Goal: Task Accomplishment & Management: Complete application form

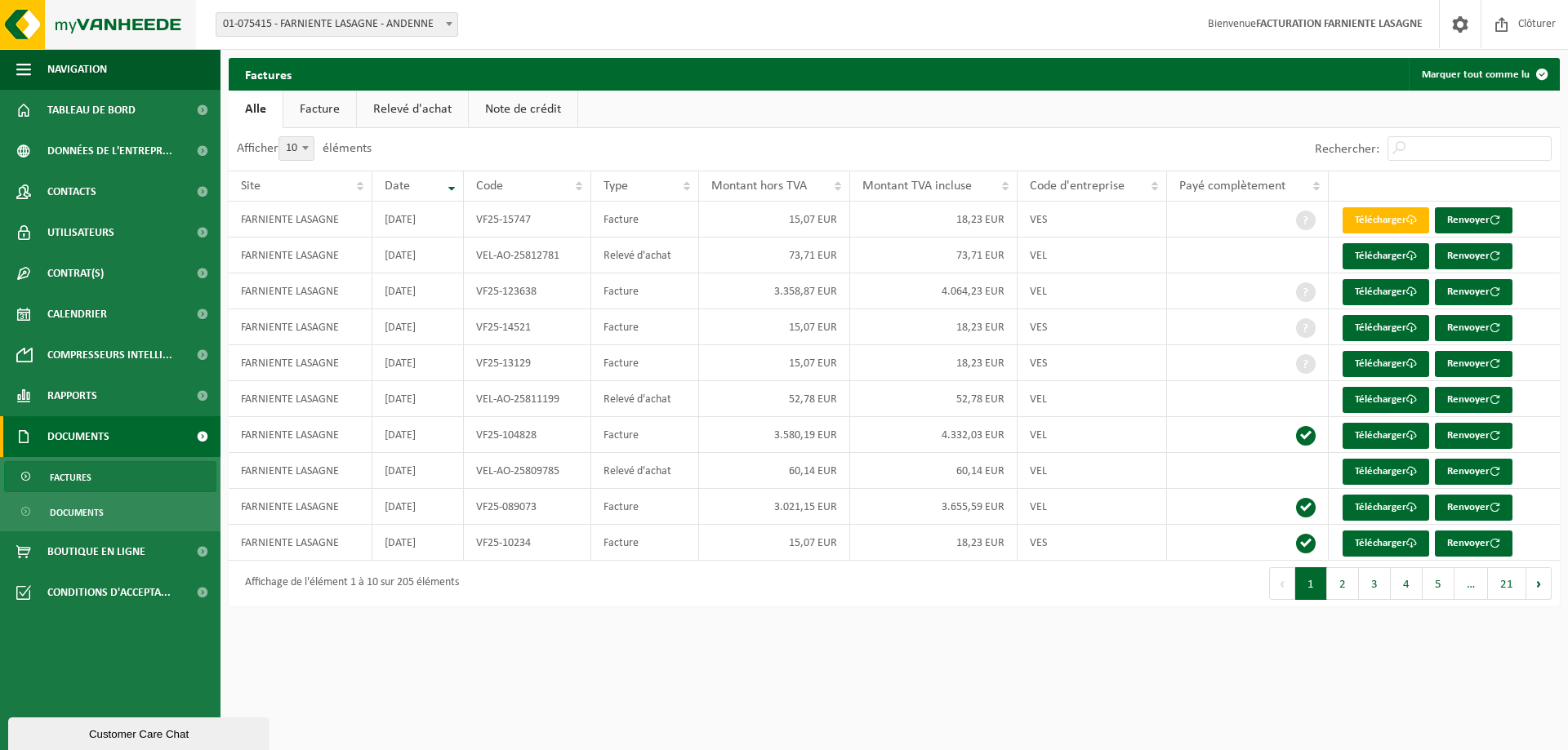
click at [71, 15] on img at bounding box center [98, 24] width 196 height 49
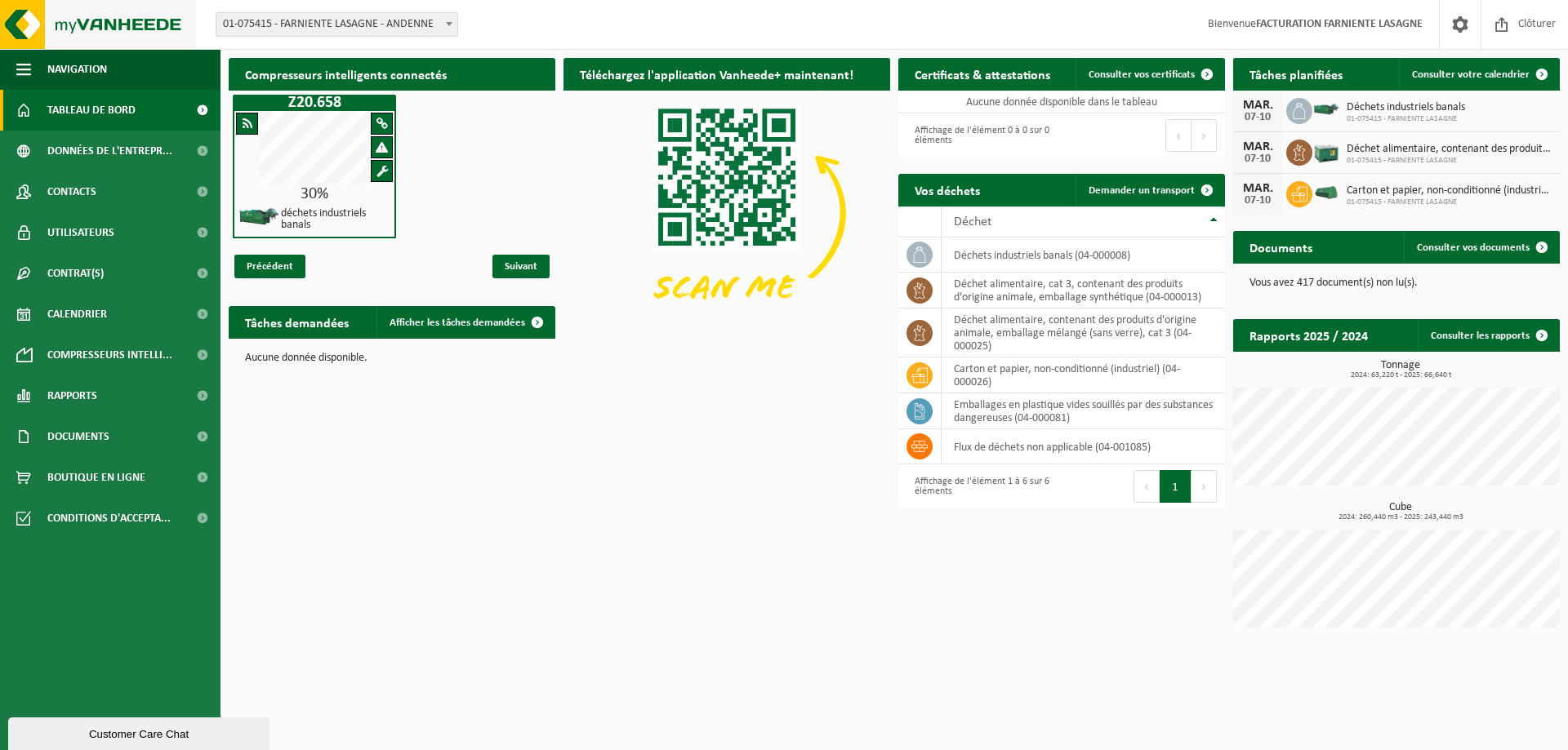
click at [24, 23] on img at bounding box center [98, 24] width 196 height 49
click at [155, 22] on img at bounding box center [98, 24] width 196 height 49
click at [551, 510] on div "Compresseurs intelligents connectés Z20.658 30% déchets industriels banals Préc…" at bounding box center [894, 347] width 1339 height 595
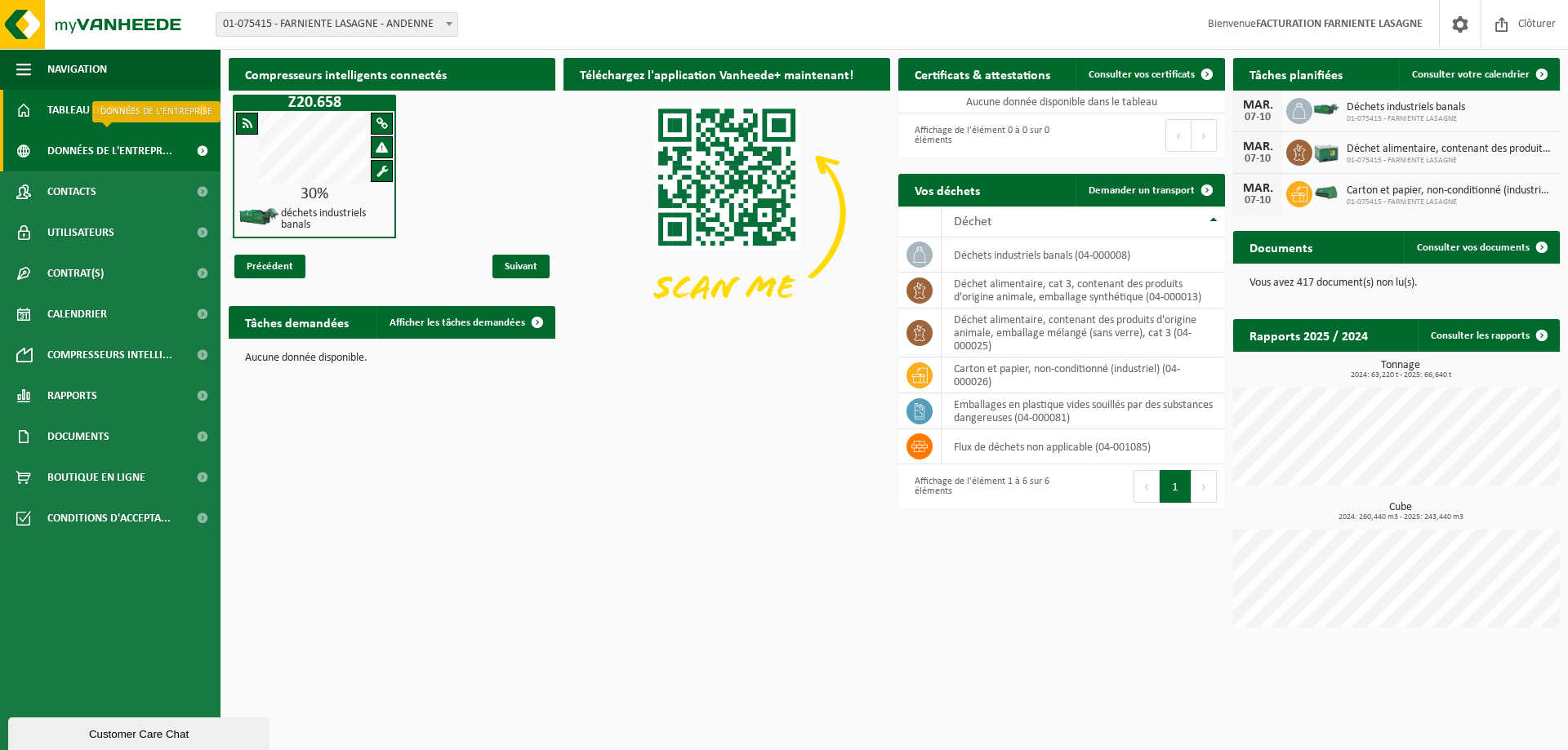
click at [92, 155] on span "Données de l'entrepr..." at bounding box center [109, 150] width 125 height 40
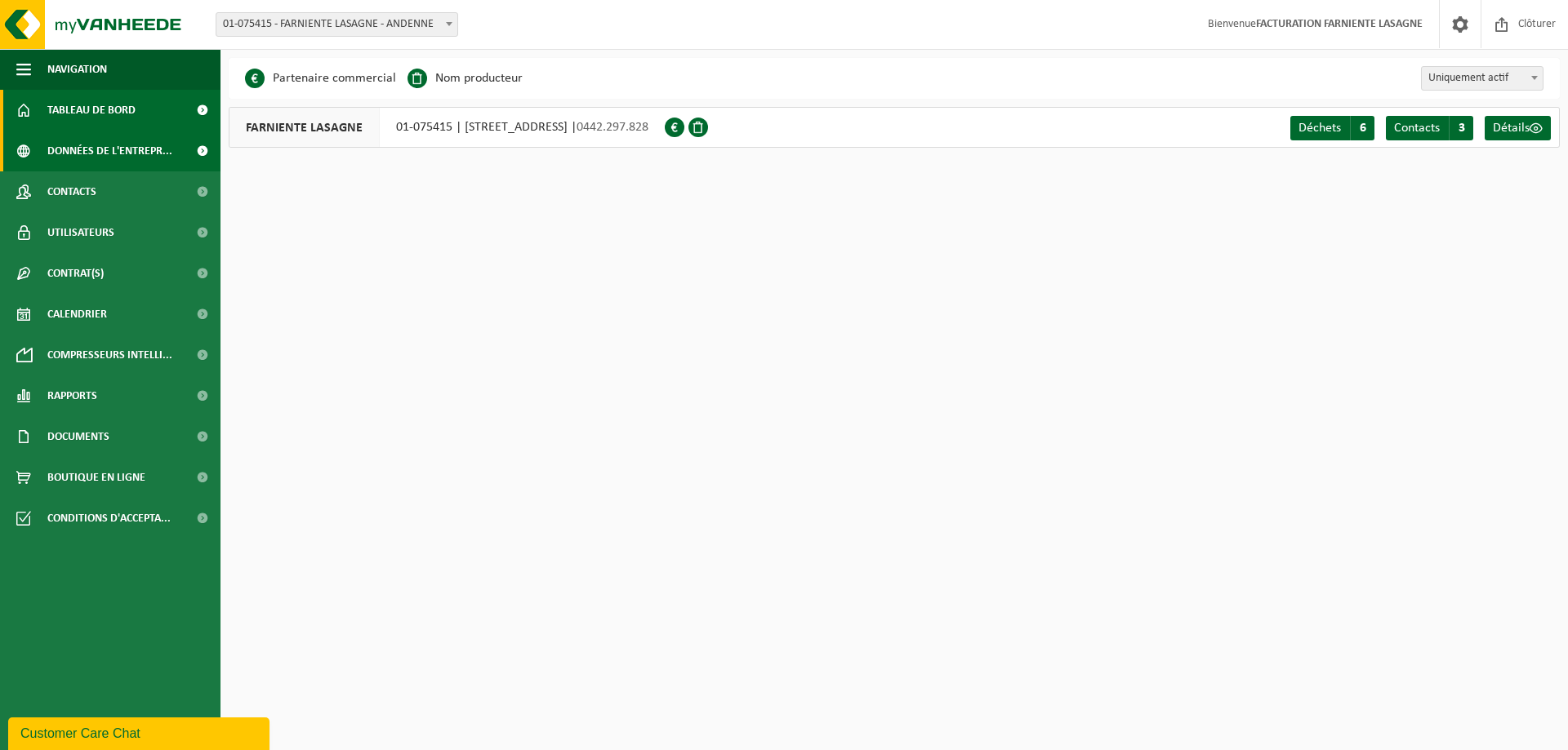
click at [83, 92] on span "Tableau de bord" at bounding box center [91, 109] width 89 height 40
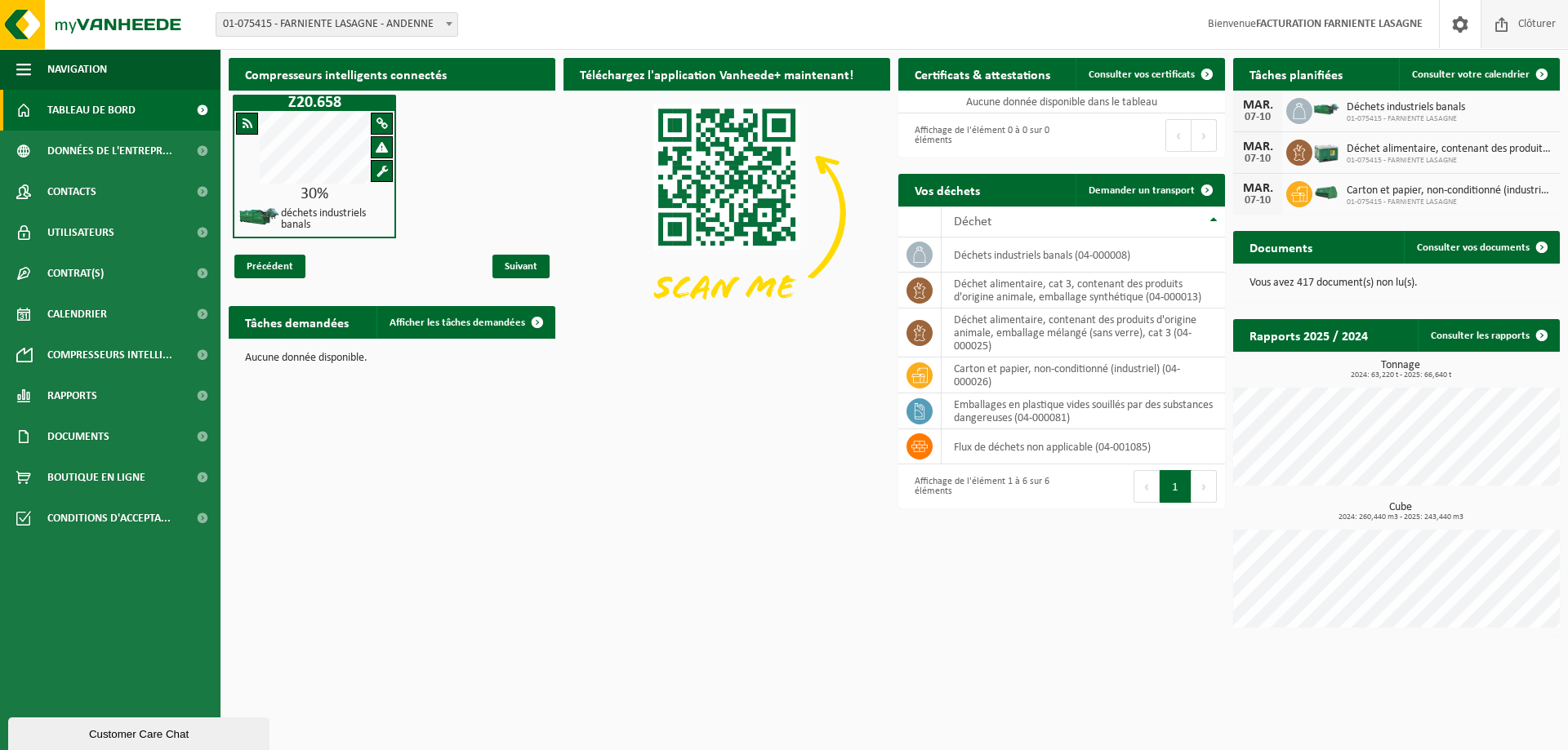
click at [1537, 23] on span "Clôturer" at bounding box center [1536, 24] width 46 height 48
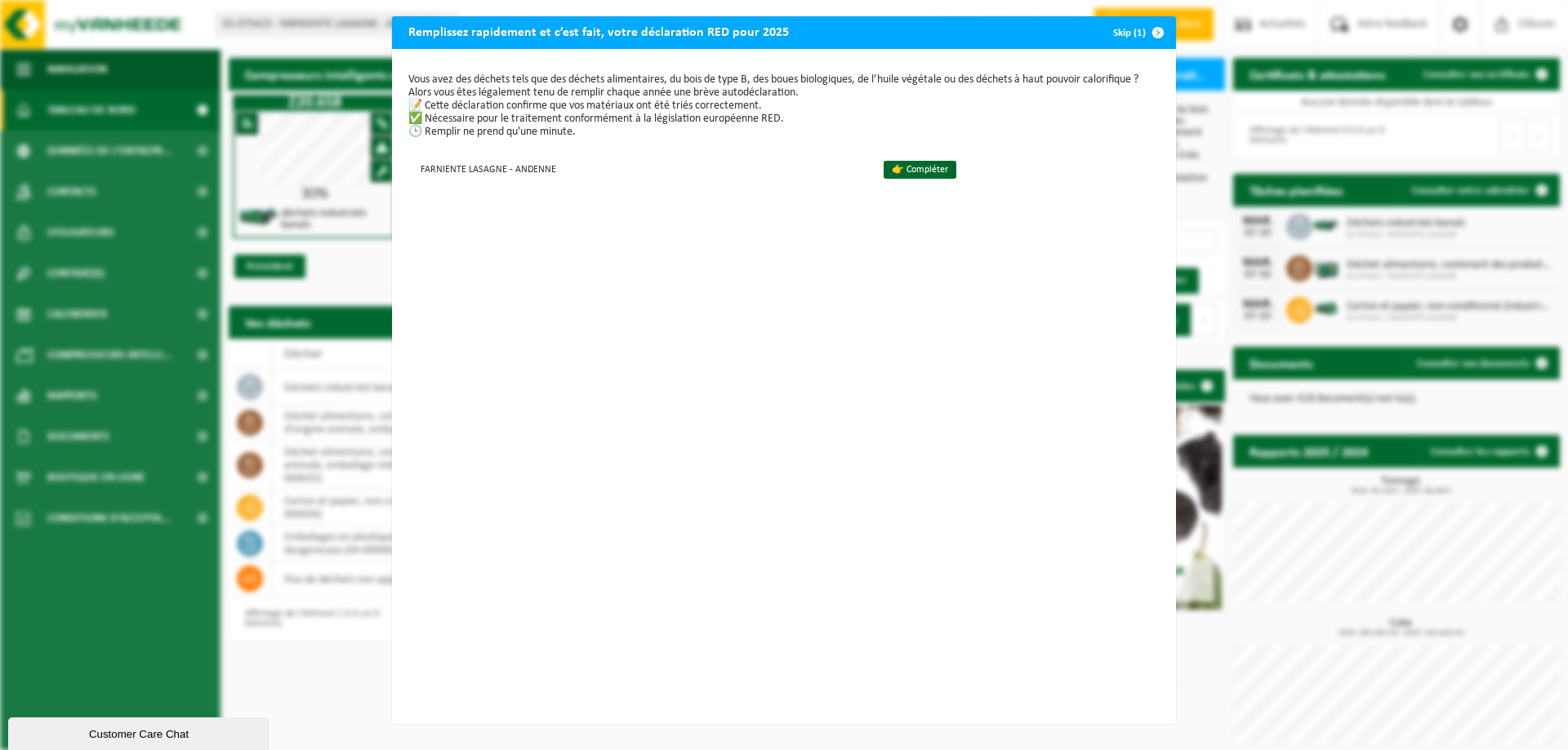
click at [1126, 33] on button "Skip (1)" at bounding box center [1137, 33] width 74 height 33
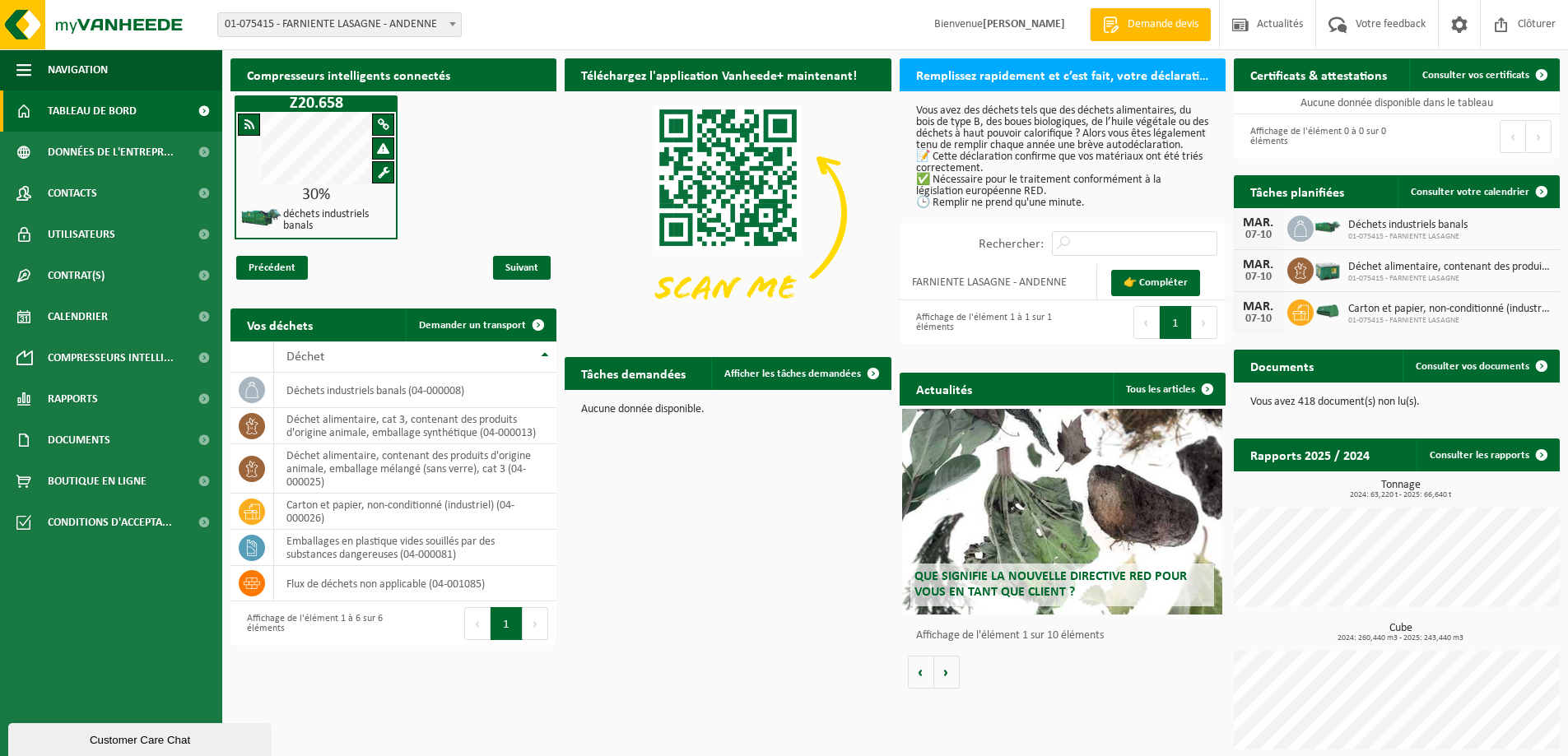
click at [85, 113] on span "Tableau de bord" at bounding box center [92, 110] width 89 height 41
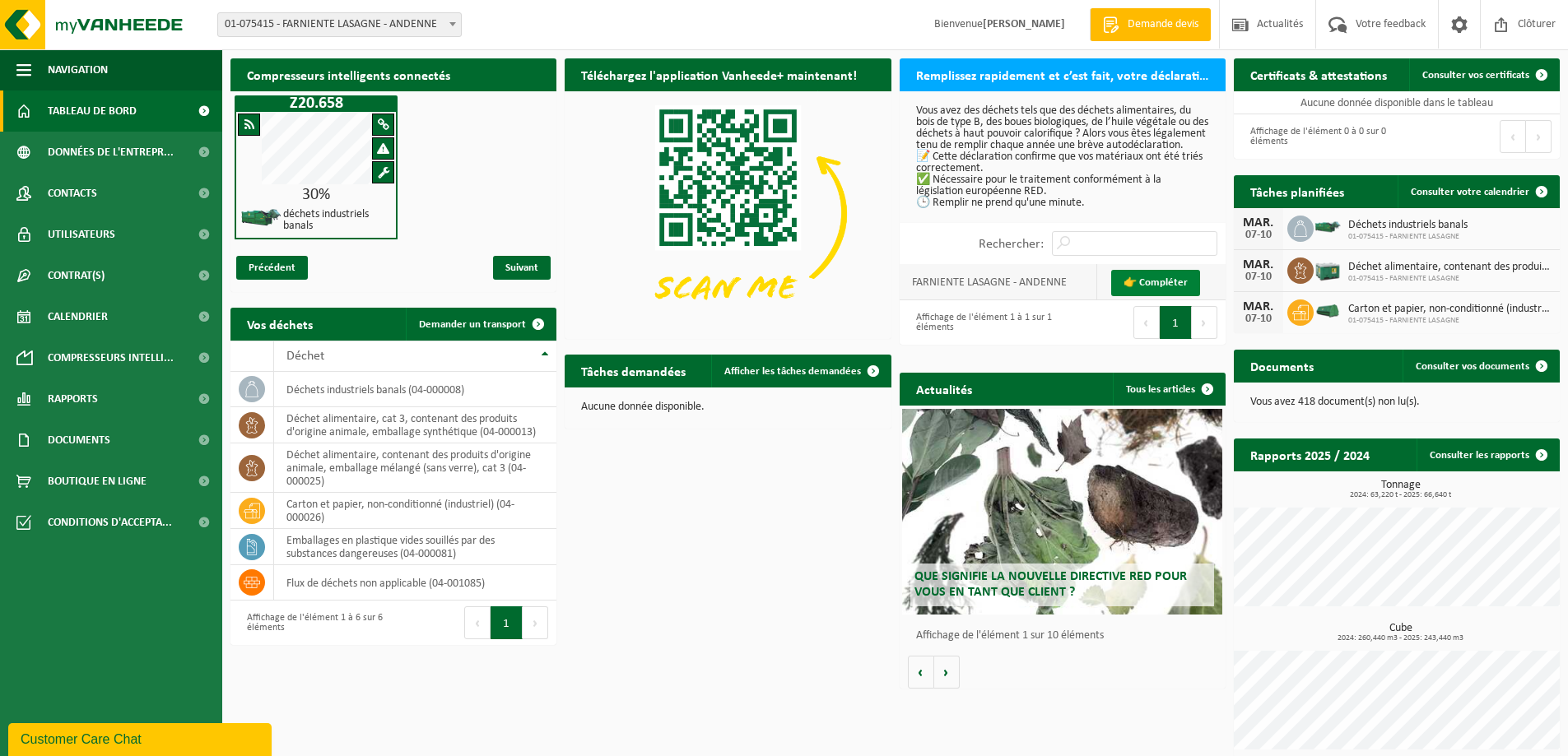
click at [1153, 296] on link "👉 Compléter" at bounding box center [1155, 283] width 89 height 26
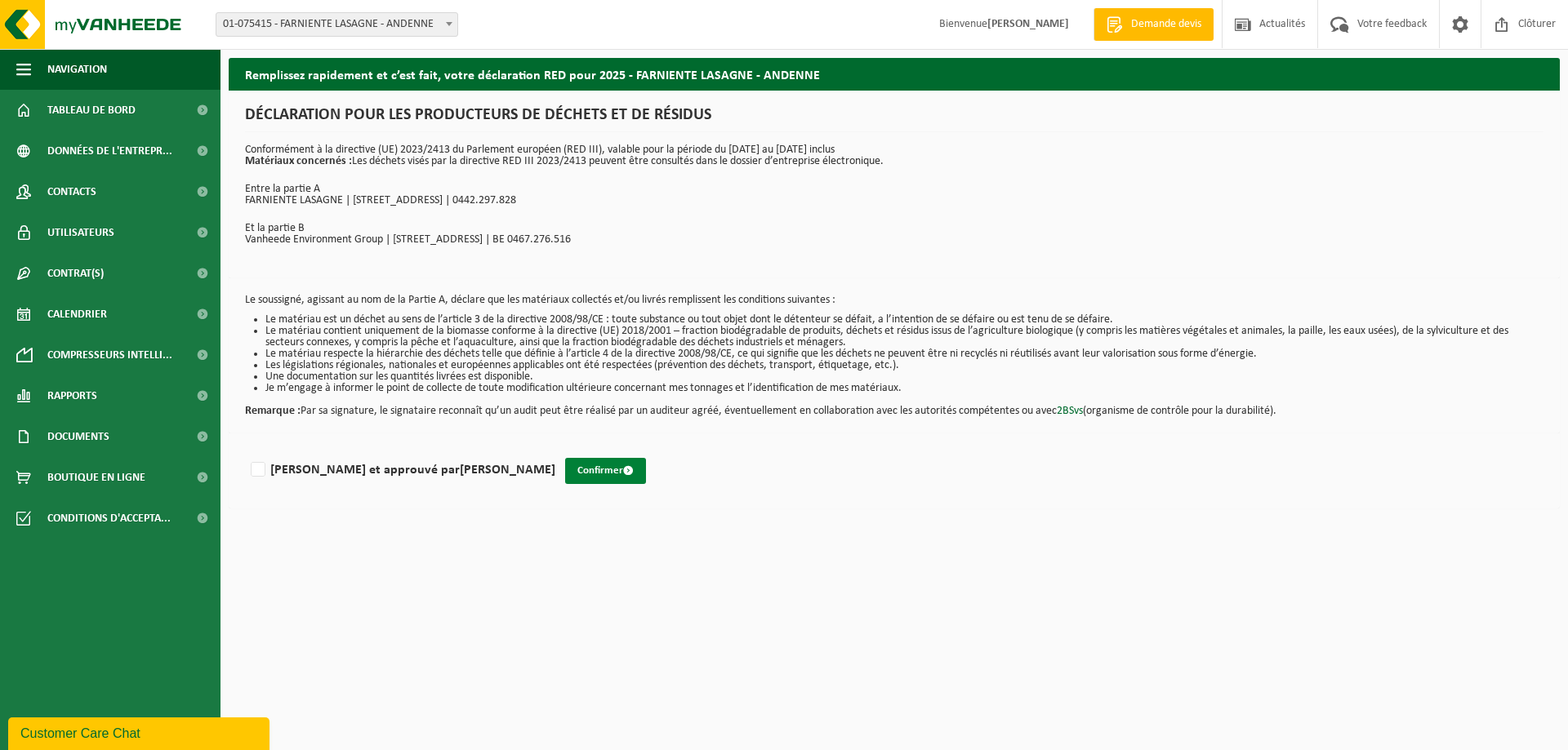
click at [585, 469] on button "Confirmer" at bounding box center [605, 471] width 81 height 26
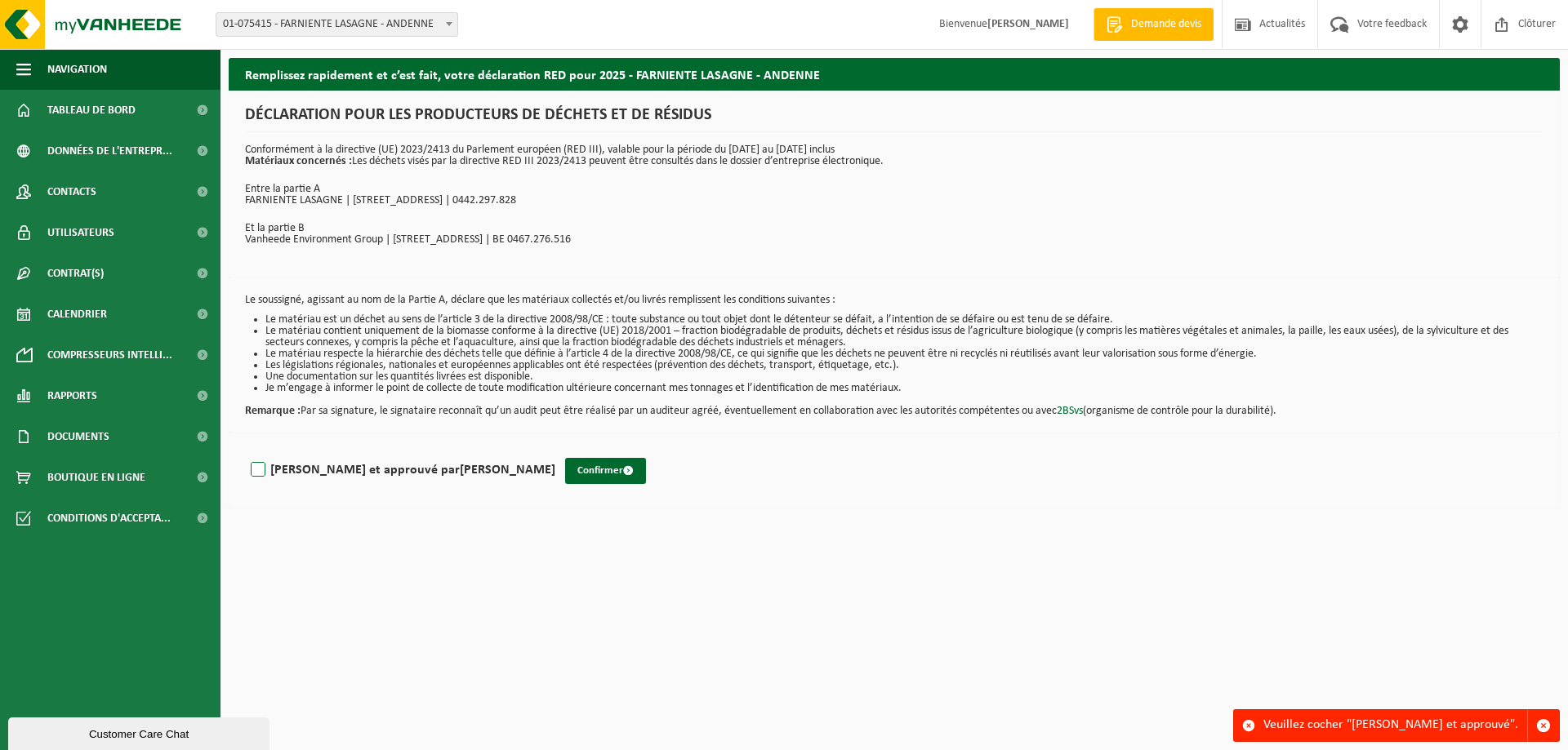
click at [256, 471] on label "[PERSON_NAME] et approuvé par [PERSON_NAME]" at bounding box center [401, 470] width 308 height 24
click at [555, 449] on input "[PERSON_NAME] et approuvé par [PERSON_NAME]" at bounding box center [555, 448] width 1 height 1
checkbox input "true"
click at [565, 460] on button "Confirmer" at bounding box center [605, 471] width 81 height 26
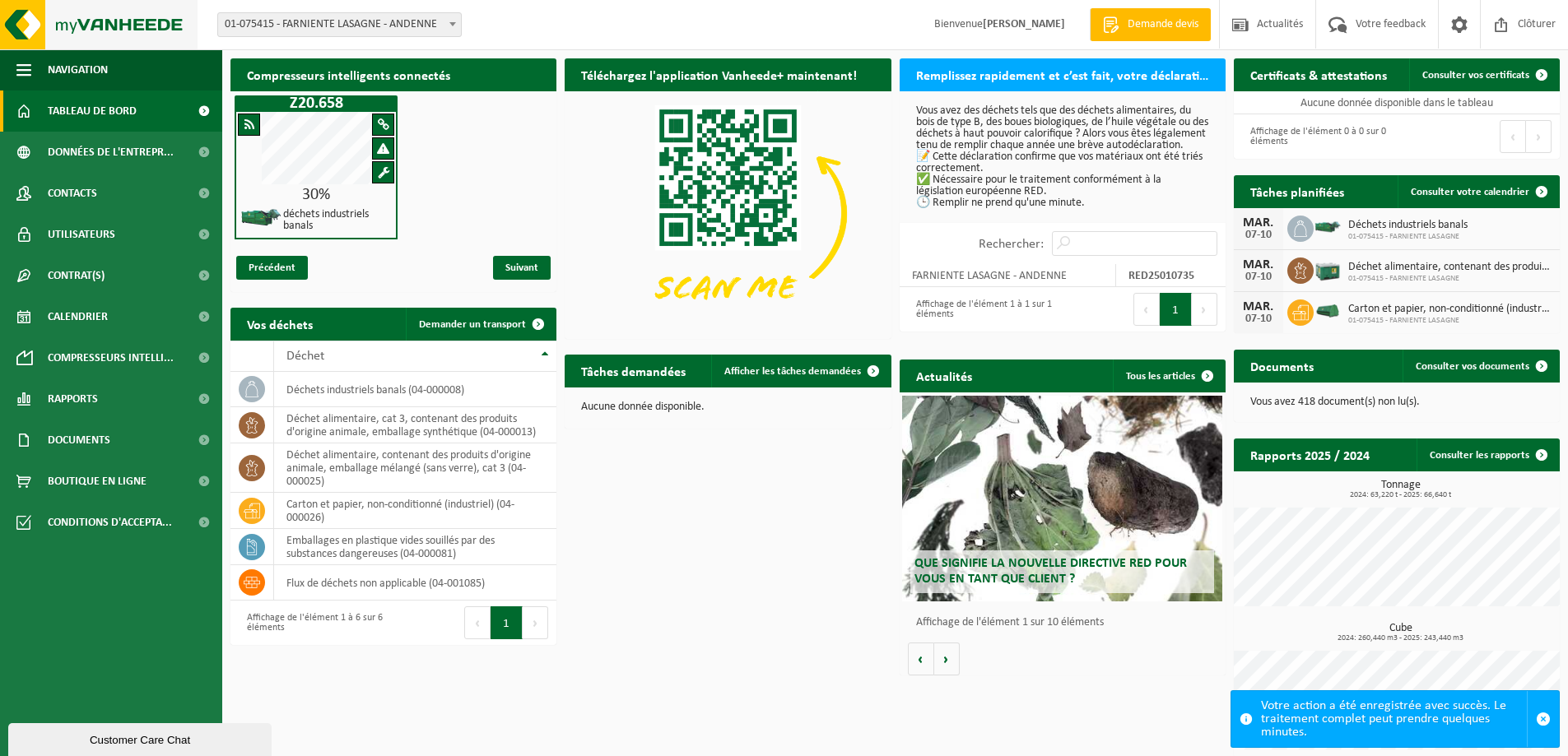
click at [85, 24] on img at bounding box center [99, 24] width 198 height 49
